Goal: Register for event/course

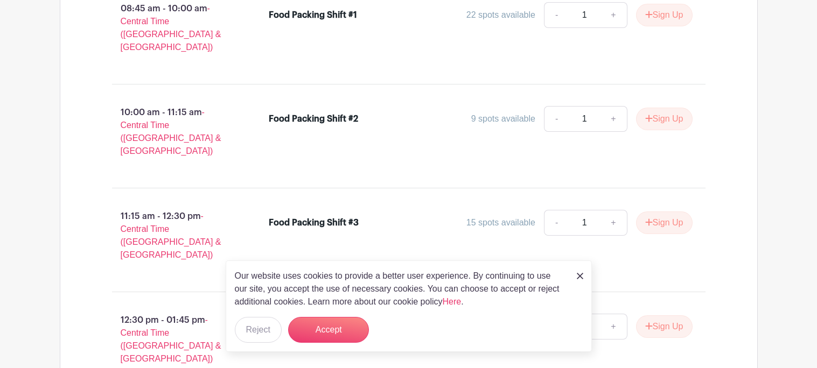
scroll to position [754, 0]
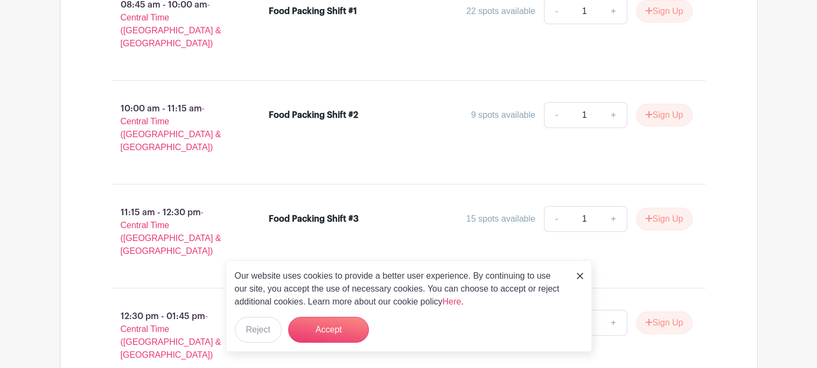
click at [581, 271] on link at bounding box center [580, 275] width 6 height 13
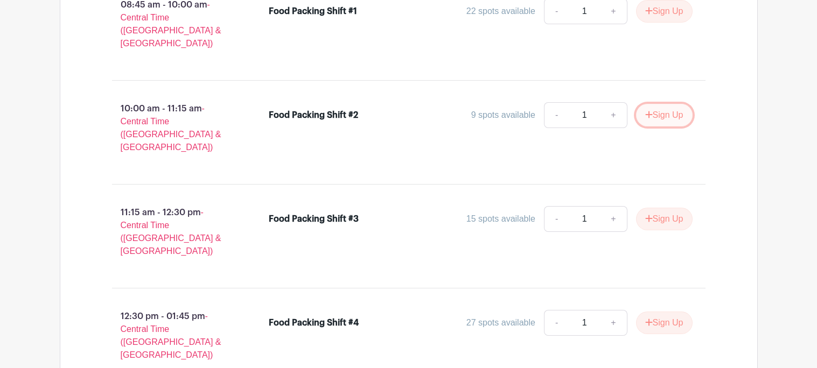
click at [660, 104] on button "Sign Up" at bounding box center [664, 115] width 57 height 23
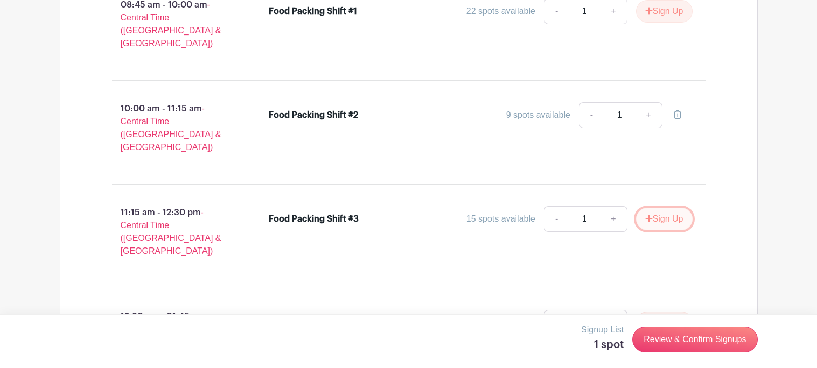
click at [659, 208] on button "Sign Up" at bounding box center [664, 219] width 57 height 23
click at [650, 312] on button "Sign Up" at bounding box center [664, 323] width 57 height 23
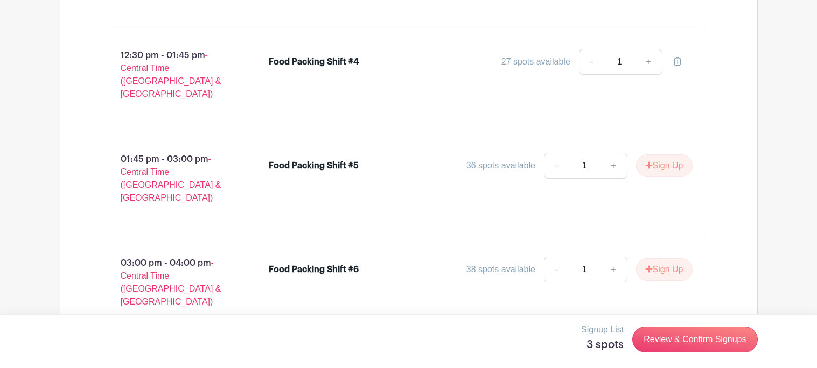
scroll to position [1170, 0]
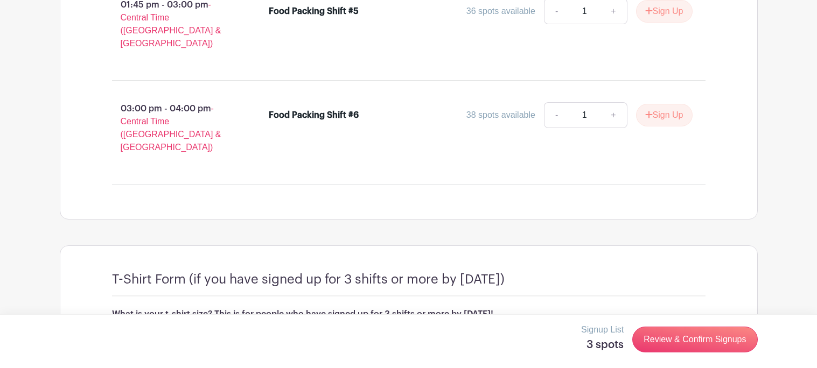
click at [572, 329] on input "text" at bounding box center [409, 342] width 594 height 26
type input "Large"
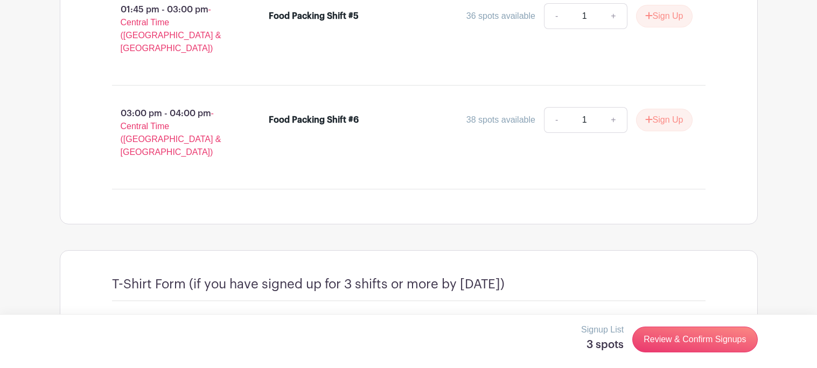
scroll to position [1201, 0]
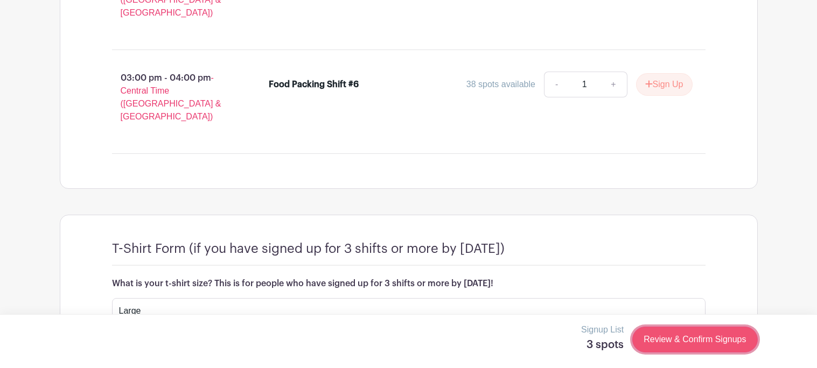
click at [699, 345] on link "Review & Confirm Signups" at bounding box center [694, 340] width 125 height 26
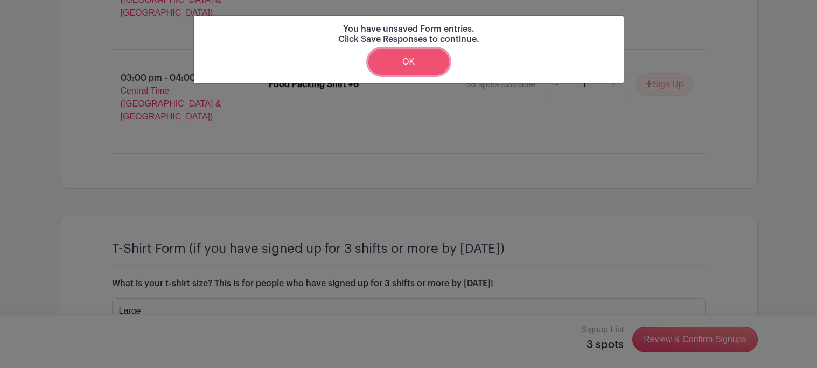
click at [415, 66] on link "OK" at bounding box center [408, 62] width 81 height 26
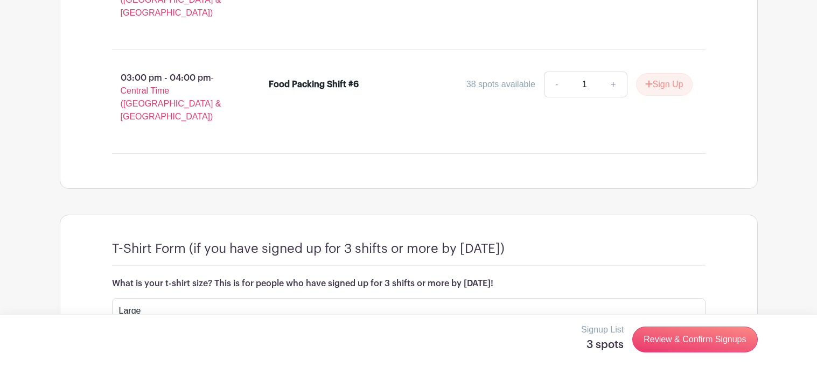
click at [161, 337] on button "Save Responses" at bounding box center [157, 348] width 91 height 23
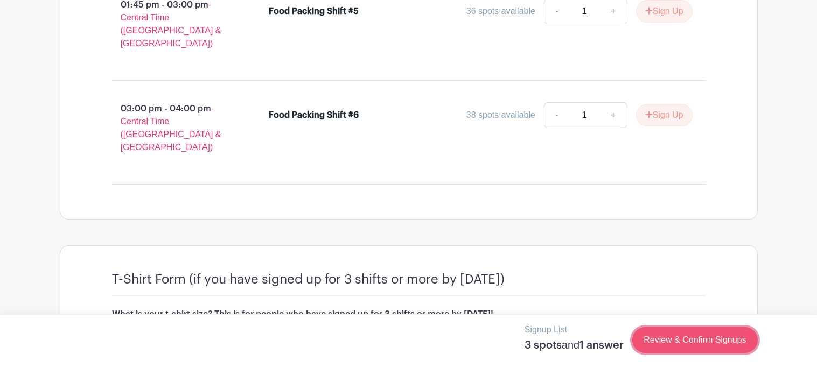
click at [686, 333] on link "Review & Confirm Signups" at bounding box center [694, 340] width 125 height 26
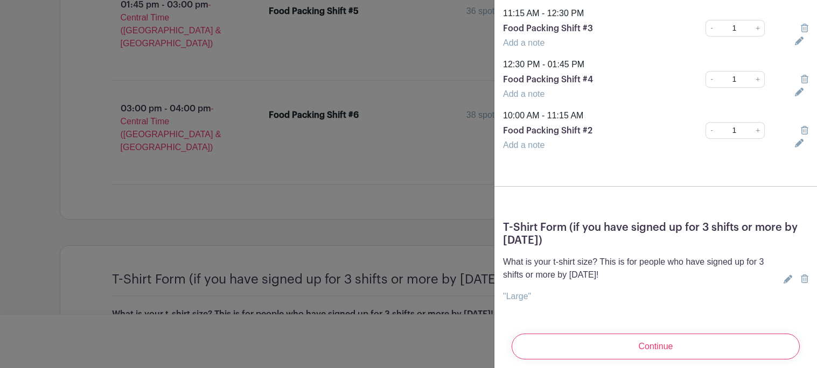
scroll to position [0, 0]
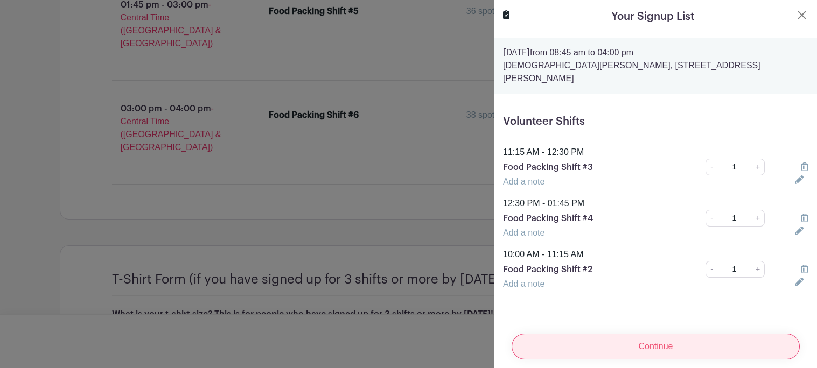
click at [627, 341] on input "Continue" at bounding box center [656, 347] width 288 height 26
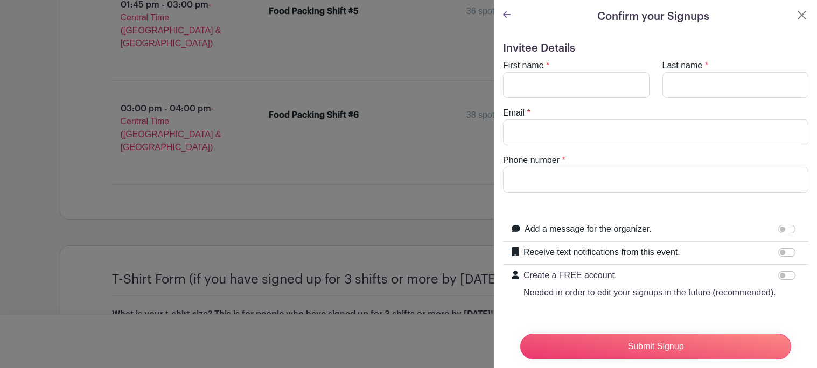
click at [510, 22] on div at bounding box center [507, 17] width 8 height 16
click at [508, 17] on icon at bounding box center [507, 14] width 8 height 9
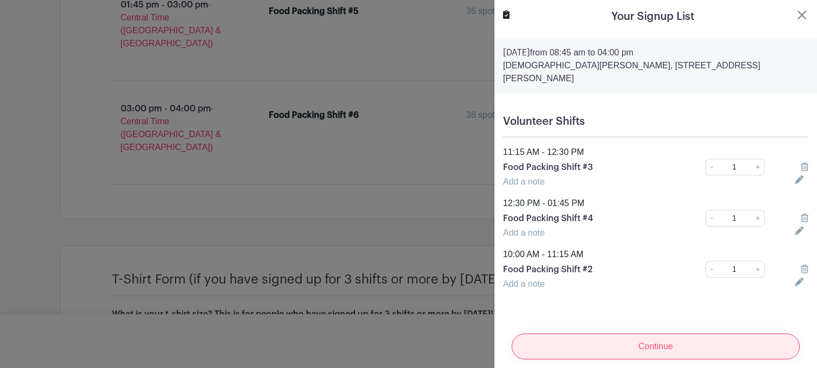
click at [575, 343] on input "Continue" at bounding box center [656, 347] width 288 height 26
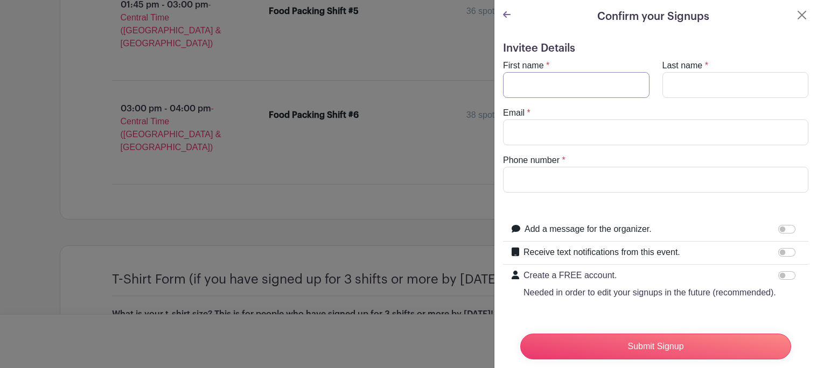
click at [567, 97] on input "First name" at bounding box center [576, 85] width 147 height 26
type input "Faith"
click at [714, 81] on input "Last name" at bounding box center [735, 85] width 147 height 26
type input "[PERSON_NAME]"
click at [665, 140] on input "Email" at bounding box center [655, 133] width 305 height 26
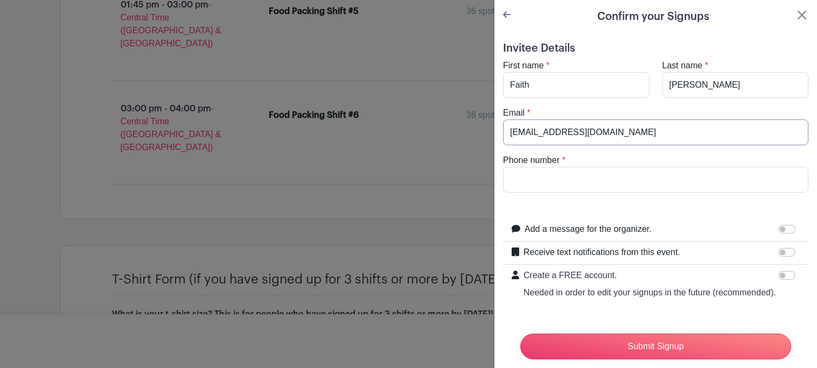
type input "[EMAIL_ADDRESS][DOMAIN_NAME]"
type input "[PHONE_NUMBER]"
click at [789, 231] on input "Add a message for the organizer." at bounding box center [786, 229] width 17 height 9
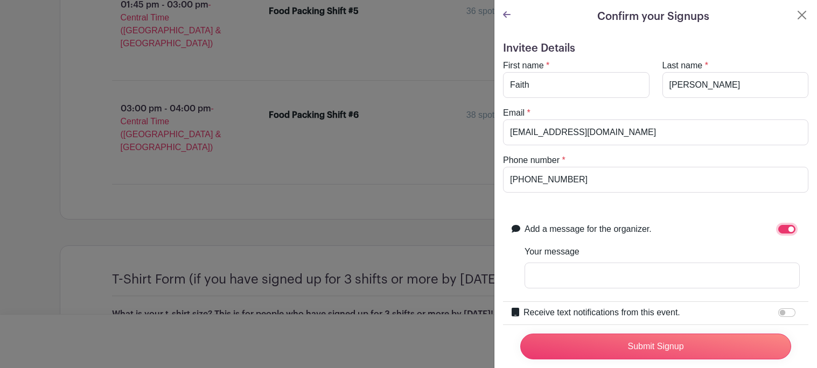
click at [785, 233] on input "Add a message for the organizer." at bounding box center [786, 229] width 17 height 9
checkbox input "false"
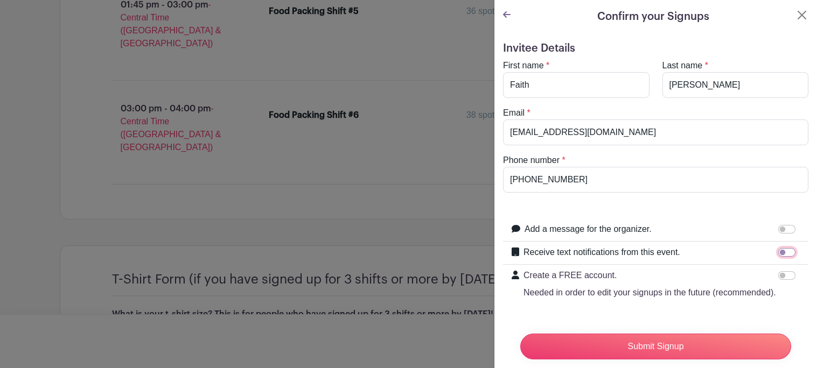
click at [784, 249] on input "Receive text notifications from this event." at bounding box center [786, 252] width 17 height 9
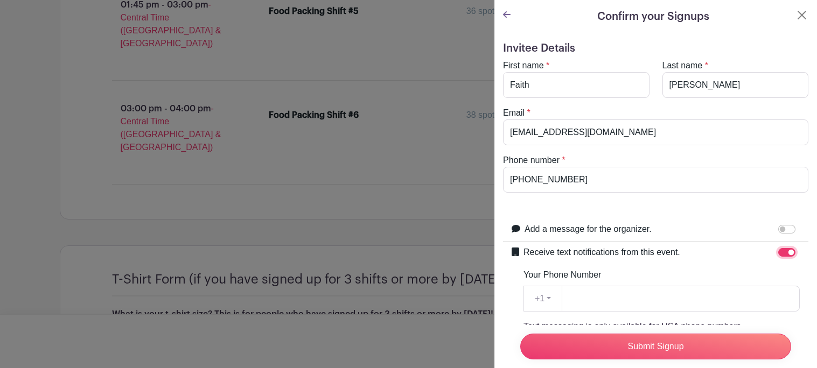
click at [784, 249] on input "Receive text notifications from this event." at bounding box center [786, 252] width 17 height 9
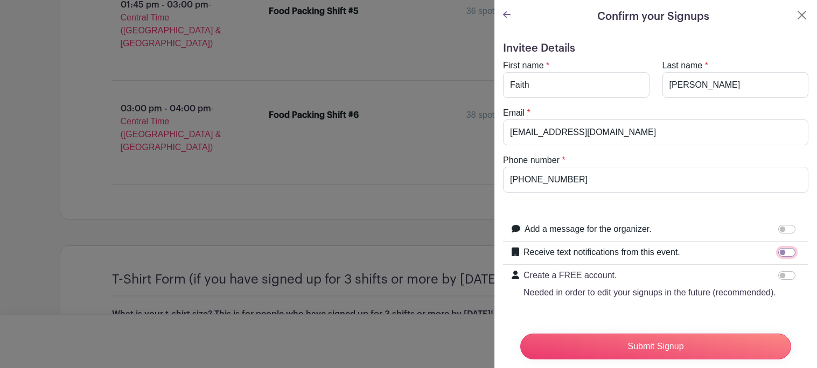
click at [784, 249] on input "Receive text notifications from this event." at bounding box center [786, 252] width 17 height 9
checkbox input "true"
click at [719, 301] on input "Your Phone Number" at bounding box center [681, 299] width 238 height 26
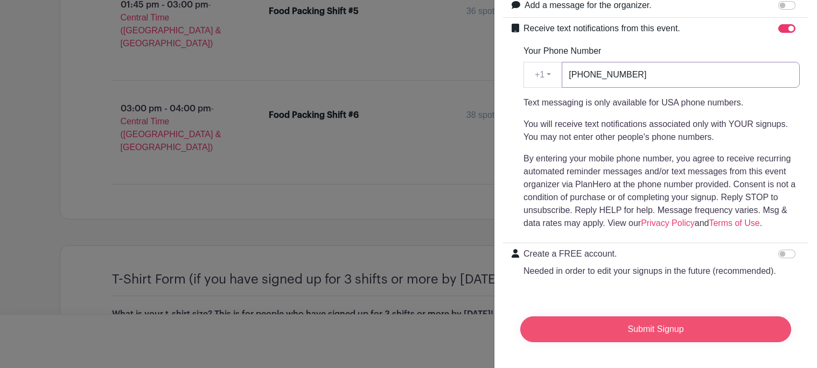
type input "[PHONE_NUMBER]"
click at [642, 339] on input "Submit Signup" at bounding box center [655, 330] width 271 height 26
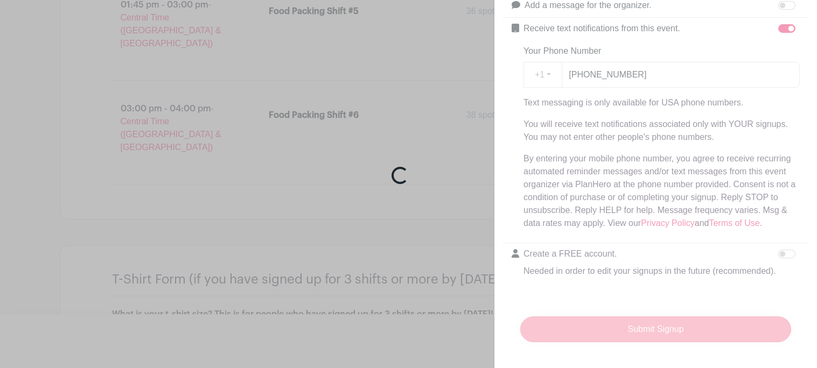
scroll to position [1181, 0]
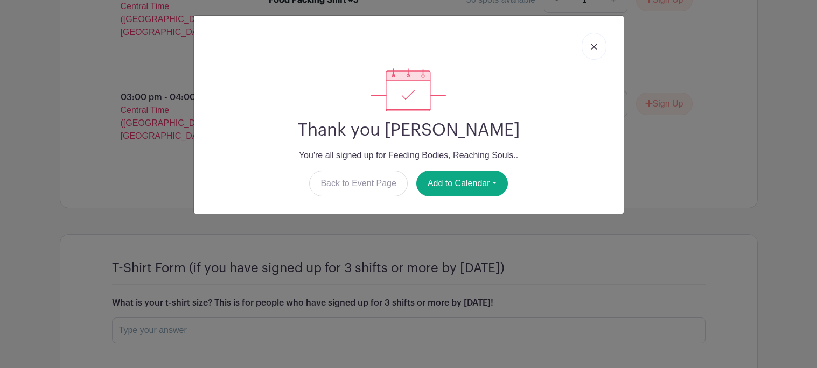
click at [594, 45] on img at bounding box center [594, 47] width 6 height 6
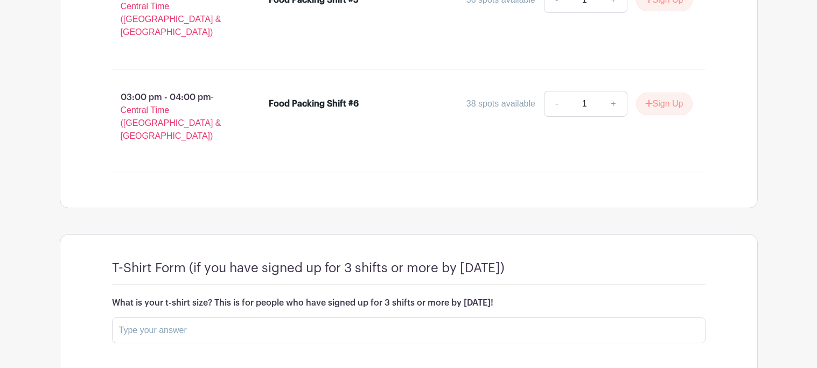
scroll to position [0, 0]
